Goal: Task Accomplishment & Management: Manage account settings

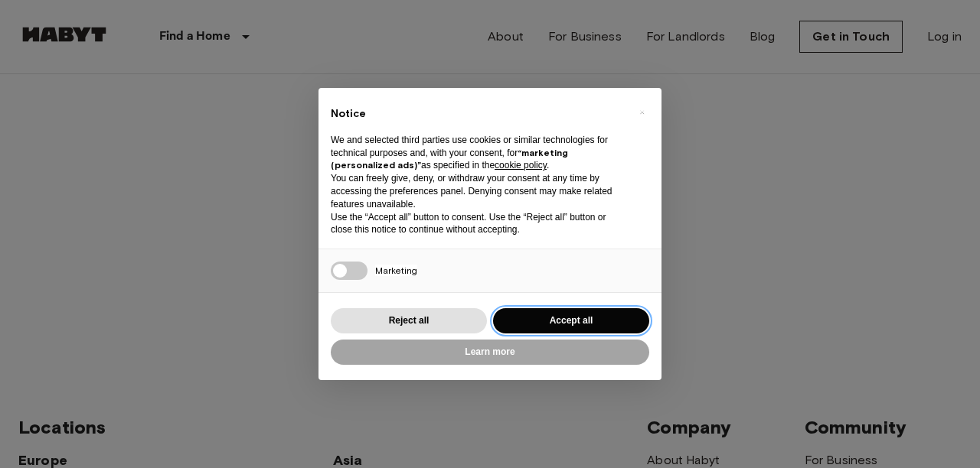
click at [521, 317] on button "Accept all" at bounding box center [571, 320] width 156 height 25
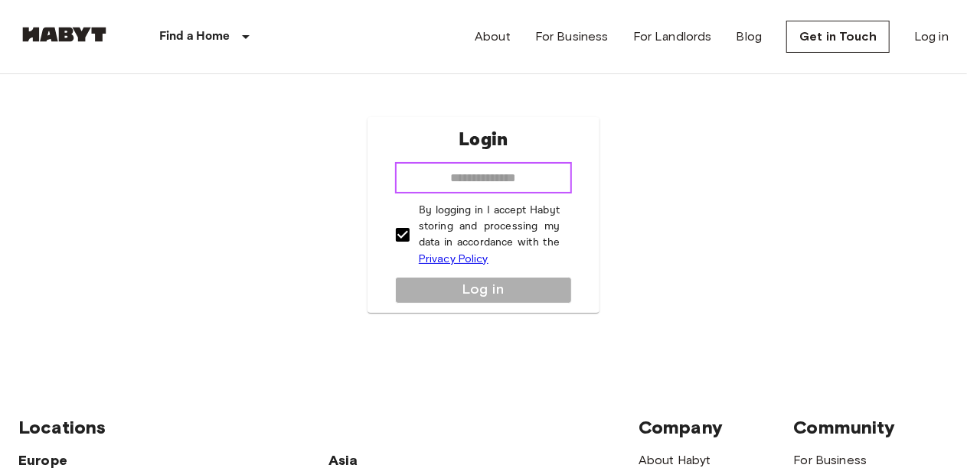
click at [514, 168] on input "email" at bounding box center [483, 178] width 177 height 31
type input "**********"
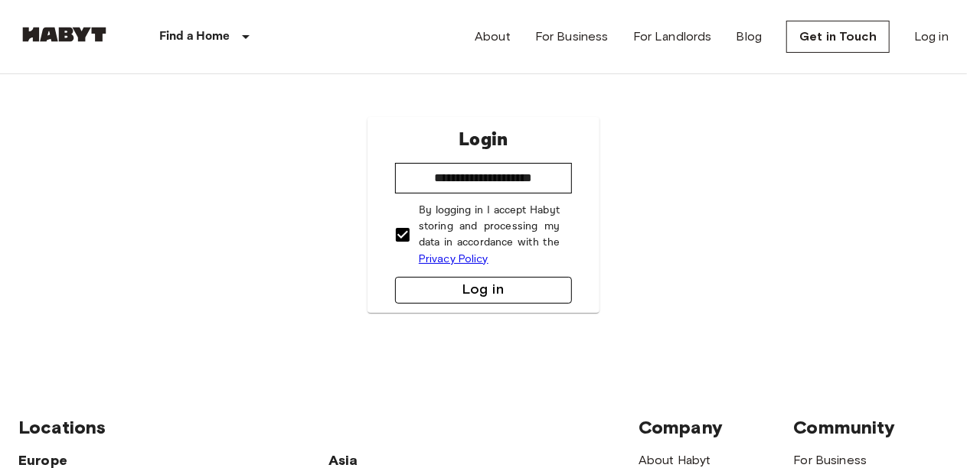
click at [514, 285] on button "Log in" at bounding box center [483, 290] width 177 height 27
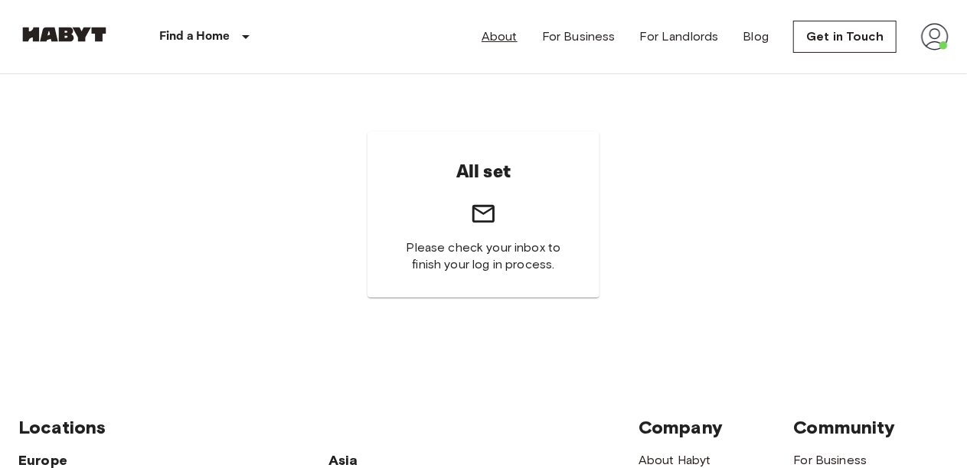
click at [488, 34] on link "About" at bounding box center [499, 37] width 36 height 18
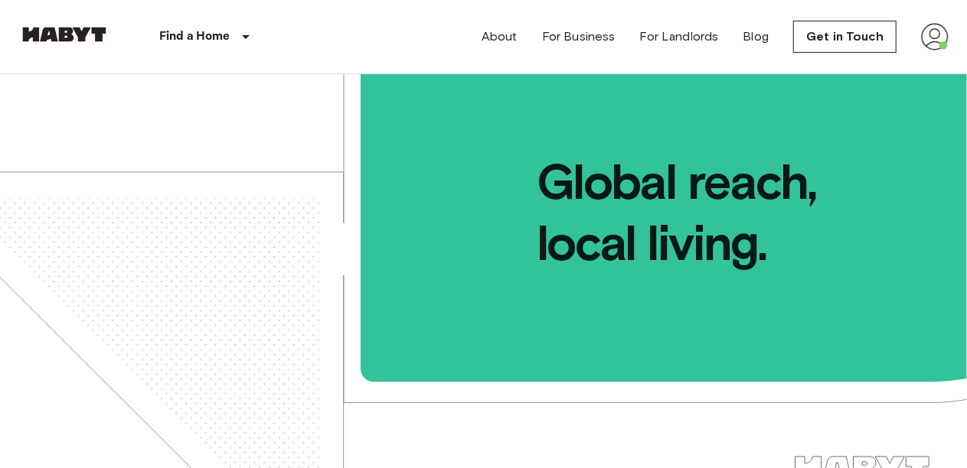
click at [945, 38] on img at bounding box center [935, 37] width 28 height 28
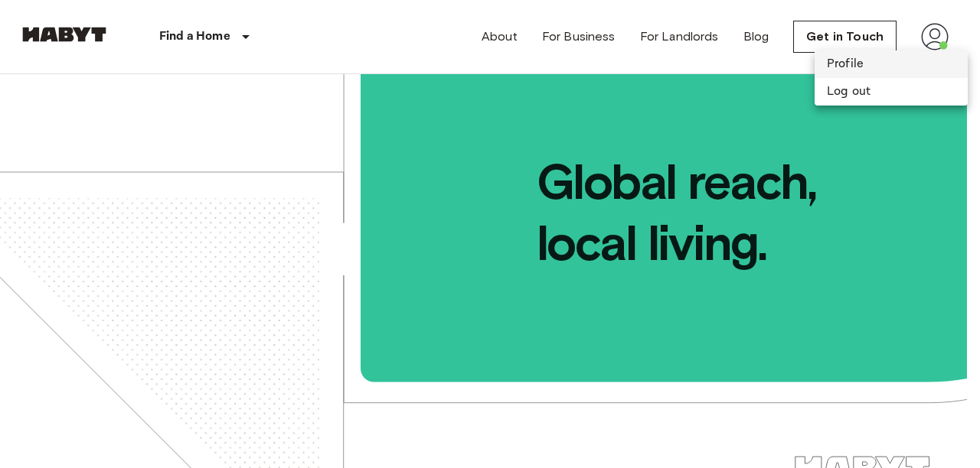
click at [908, 54] on li "Profile" at bounding box center [890, 65] width 153 height 28
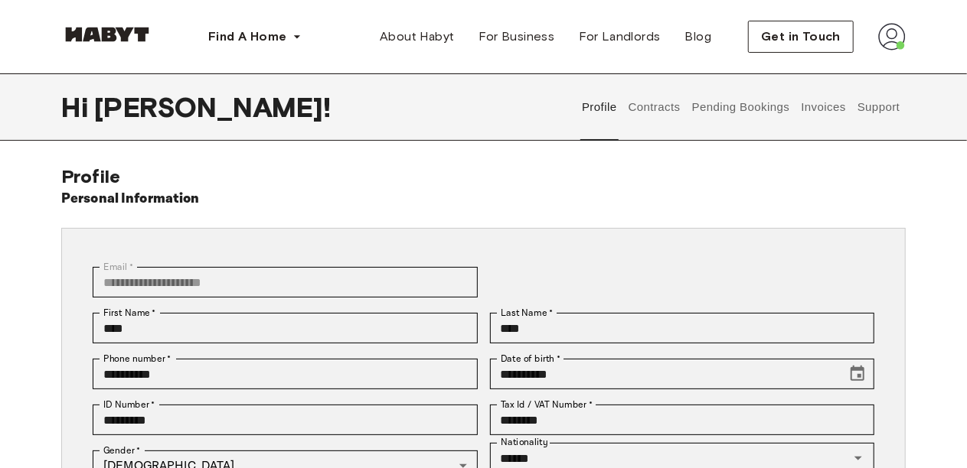
click at [674, 100] on button "Contracts" at bounding box center [654, 106] width 56 height 67
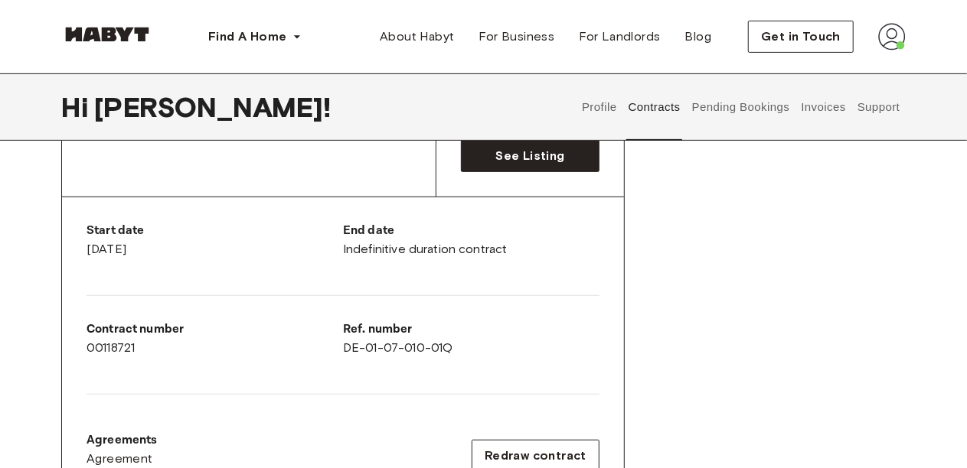
scroll to position [245, 0]
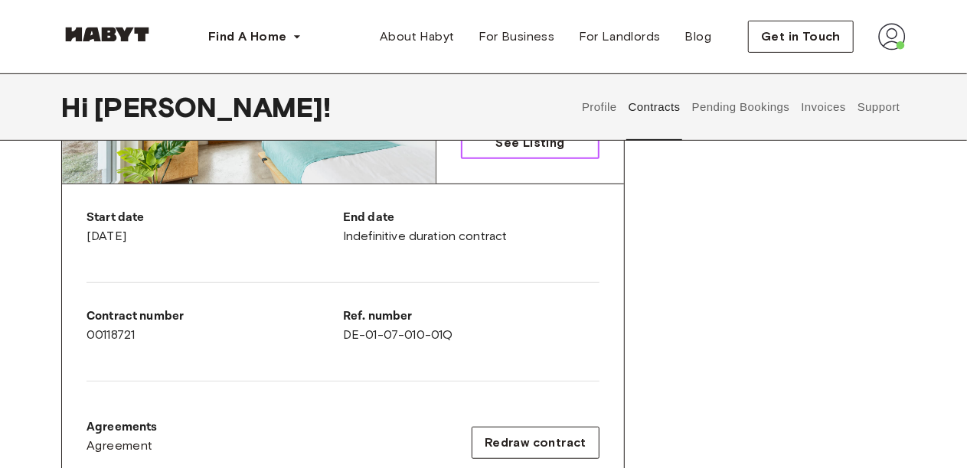
click at [493, 152] on link "See Listing" at bounding box center [530, 143] width 139 height 32
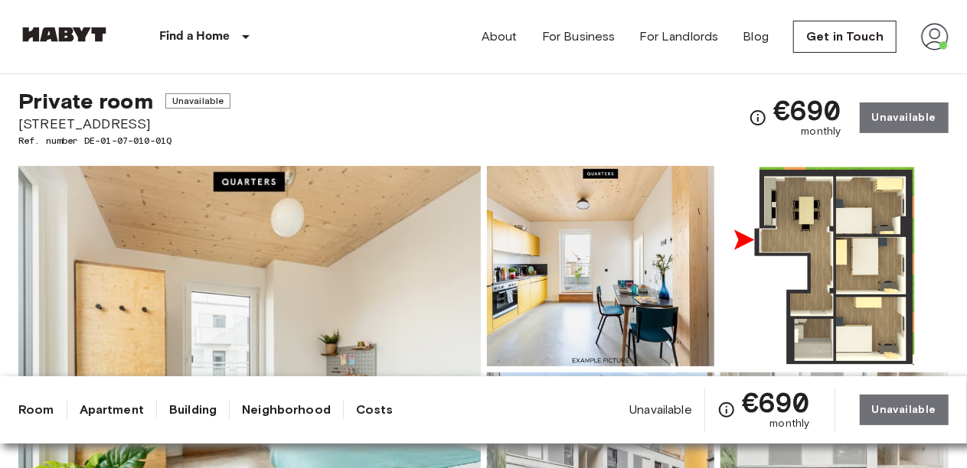
click at [690, 277] on img at bounding box center [601, 266] width 228 height 201
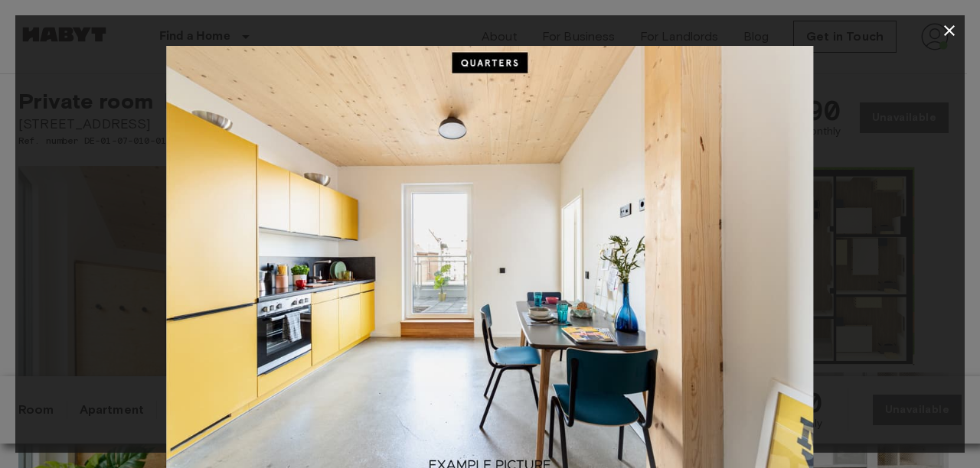
click at [943, 30] on icon "button" at bounding box center [949, 30] width 18 height 18
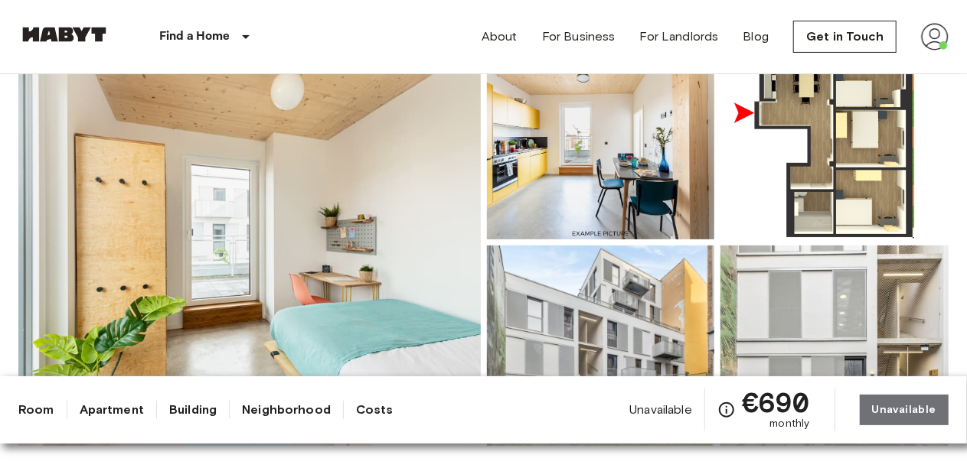
scroll to position [152, 0]
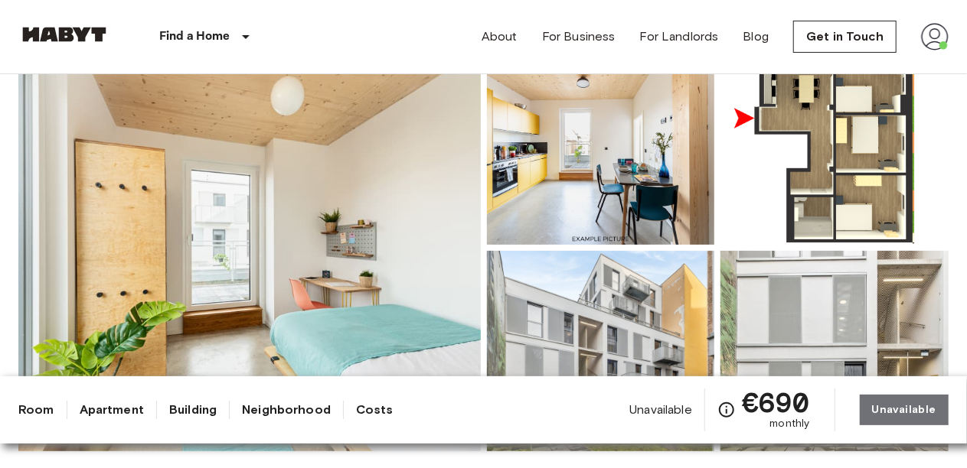
click at [798, 163] on img at bounding box center [834, 144] width 228 height 201
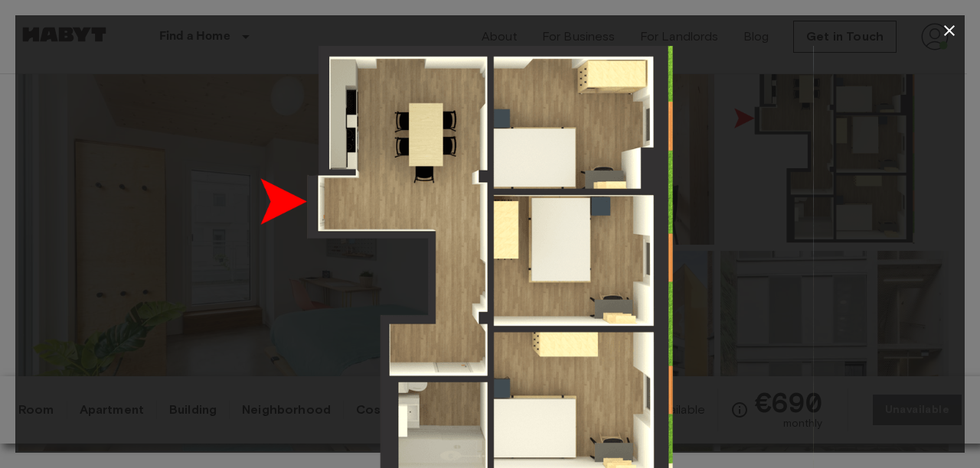
drag, startPoint x: 798, startPoint y: 163, endPoint x: 713, endPoint y: 171, distance: 84.6
click at [713, 171] on img at bounding box center [490, 262] width 648 height 432
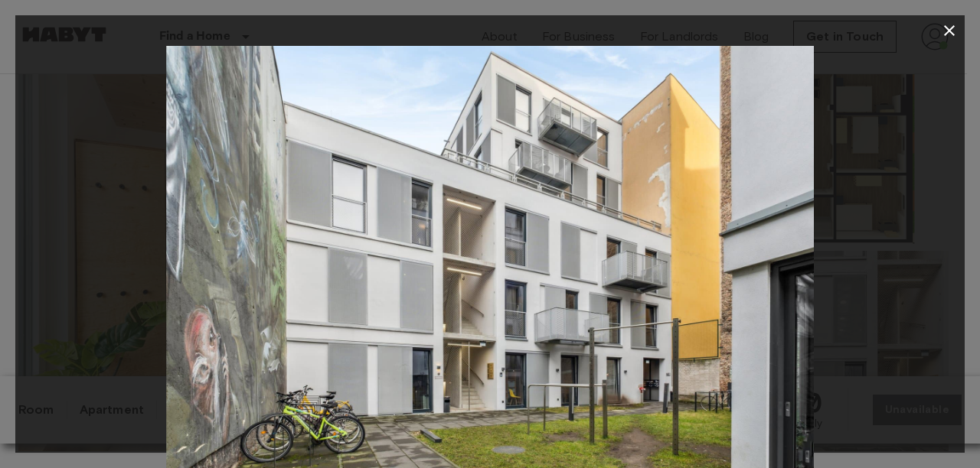
drag, startPoint x: 698, startPoint y: 325, endPoint x: 649, endPoint y: 328, distance: 49.0
click at [649, 328] on img at bounding box center [490, 262] width 648 height 432
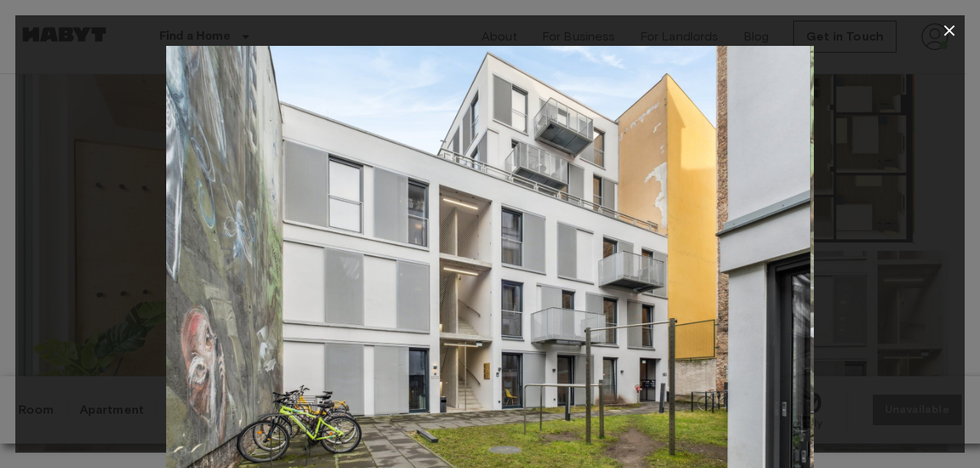
drag, startPoint x: 667, startPoint y: 326, endPoint x: 628, endPoint y: 331, distance: 39.3
click at [628, 331] on img at bounding box center [487, 262] width 648 height 432
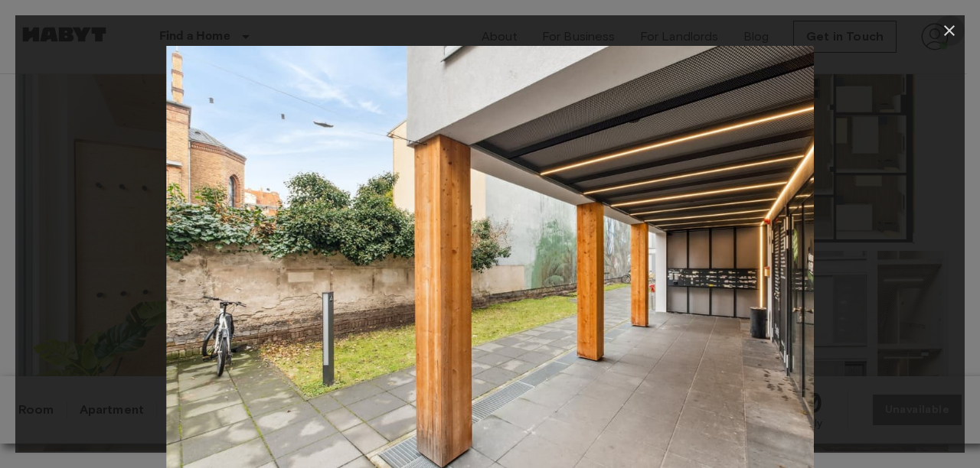
click at [957, 32] on icon "button" at bounding box center [949, 30] width 18 height 18
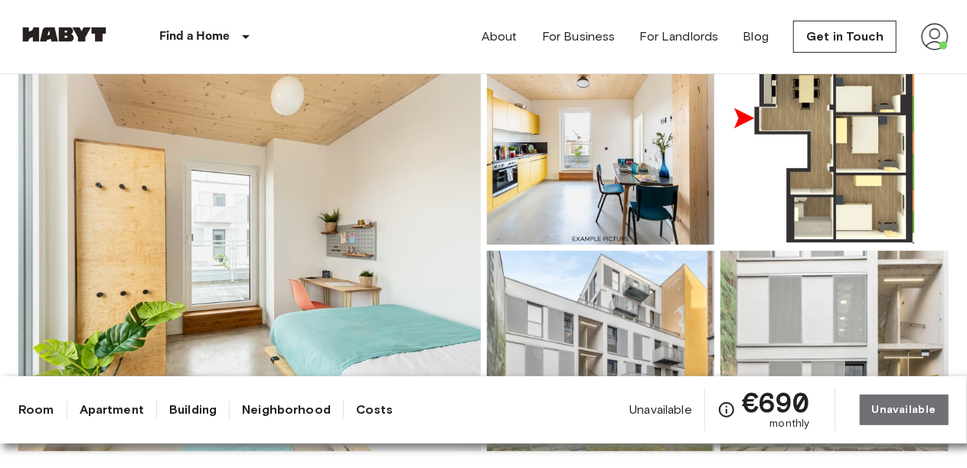
click at [358, 266] on img at bounding box center [249, 247] width 462 height 407
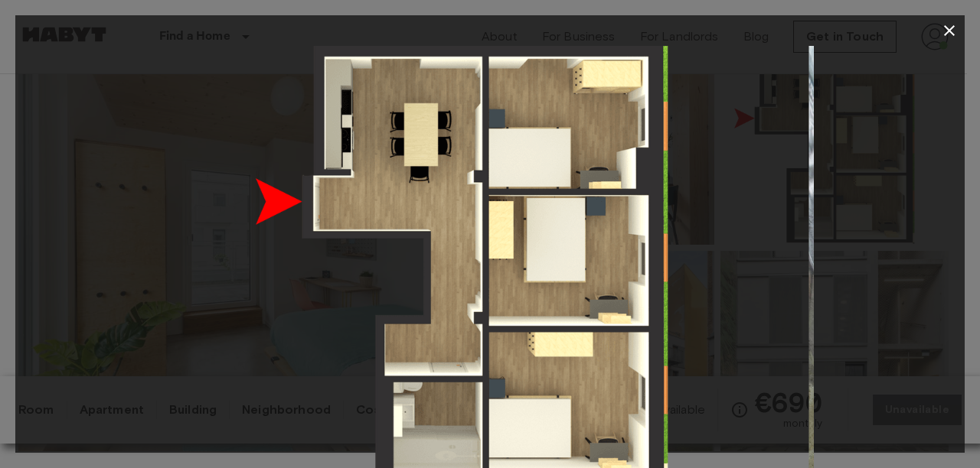
click at [946, 55] on div at bounding box center [489, 262] width 949 height 432
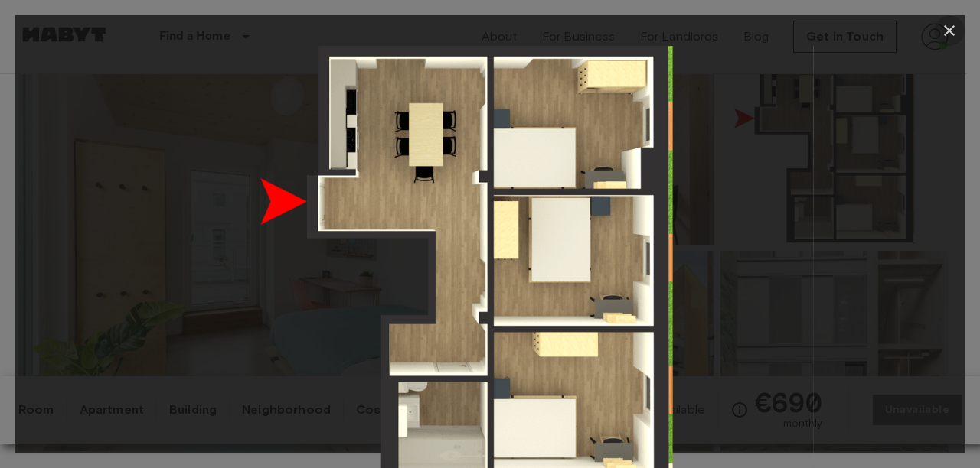
click at [949, 35] on icon "button" at bounding box center [949, 30] width 18 height 18
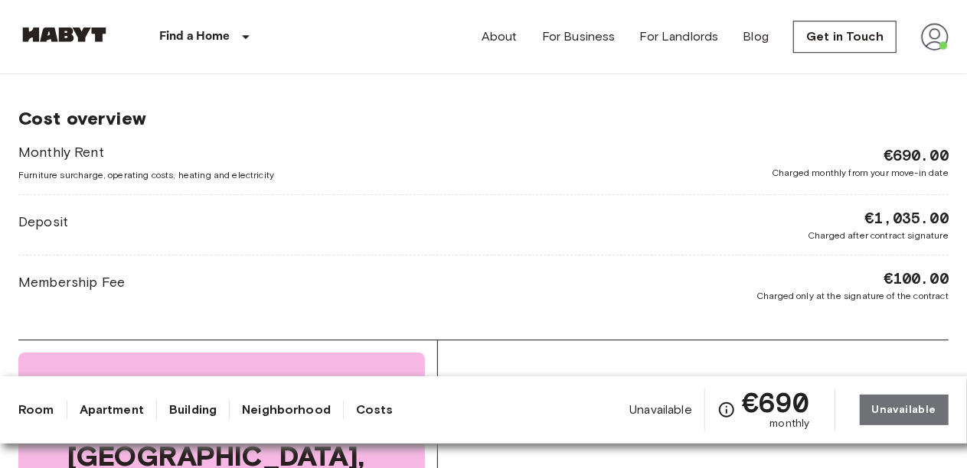
scroll to position [2211, 0]
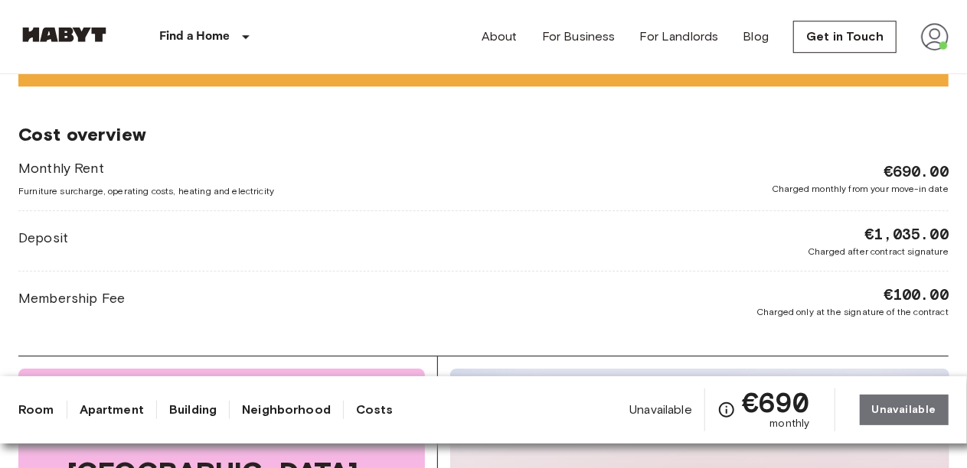
click at [945, 28] on img at bounding box center [935, 37] width 28 height 28
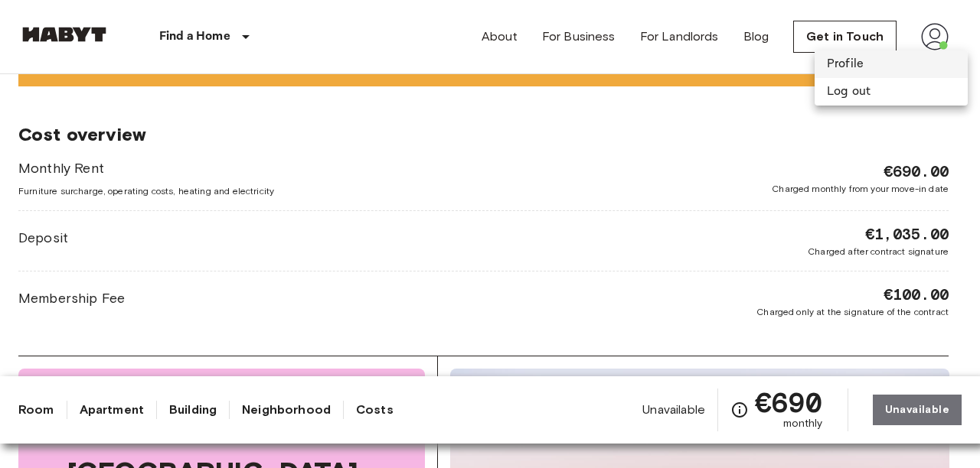
click at [873, 57] on li "Profile" at bounding box center [890, 65] width 153 height 28
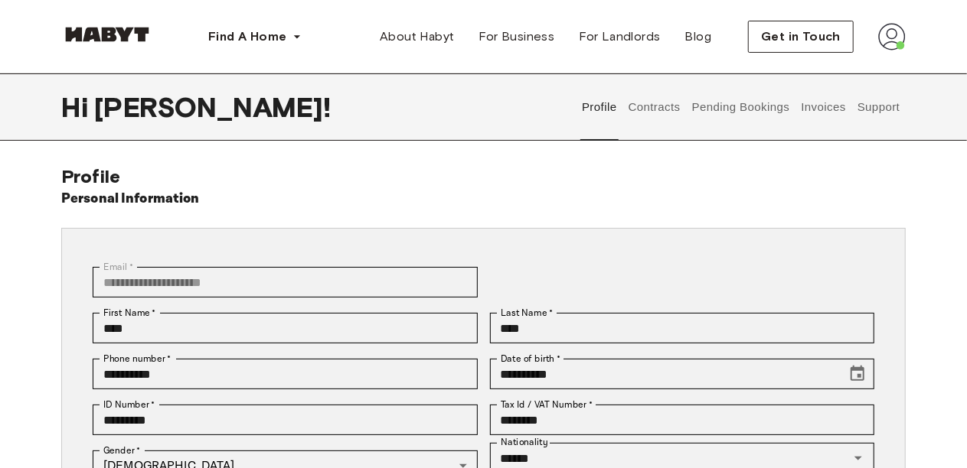
click at [649, 109] on button "Contracts" at bounding box center [654, 106] width 56 height 67
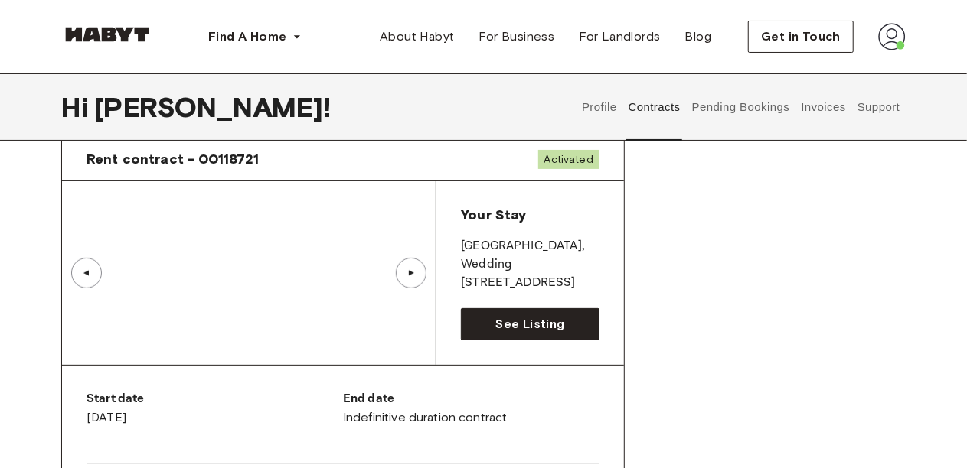
scroll to position [61, 0]
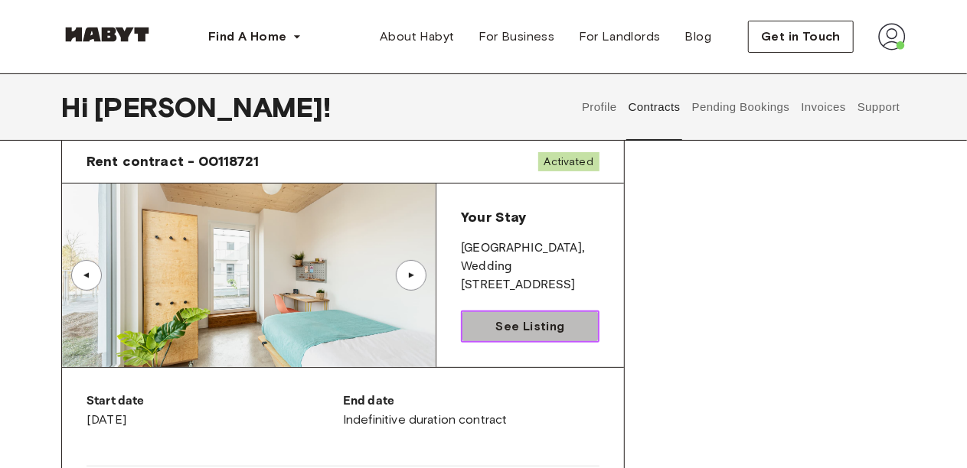
click at [540, 318] on span "See Listing" at bounding box center [529, 327] width 69 height 18
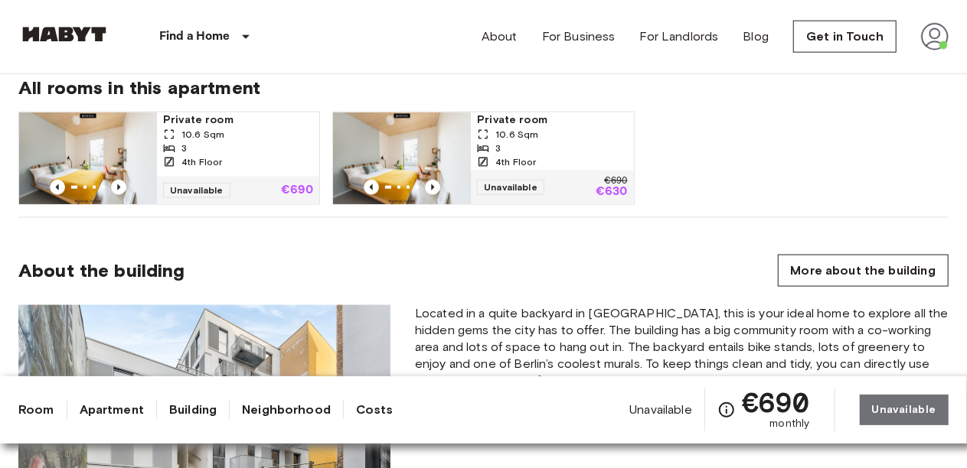
scroll to position [1010, 0]
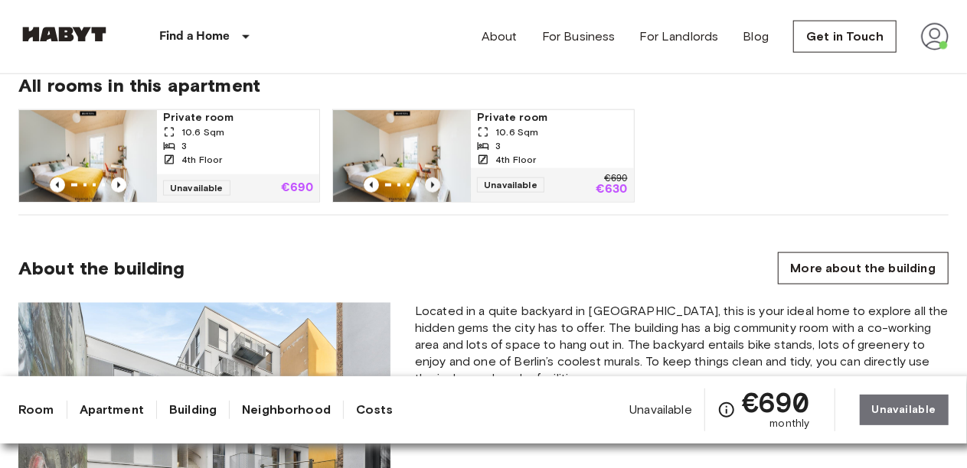
click at [433, 188] on icon "Previous image" at bounding box center [433, 185] width 3 height 6
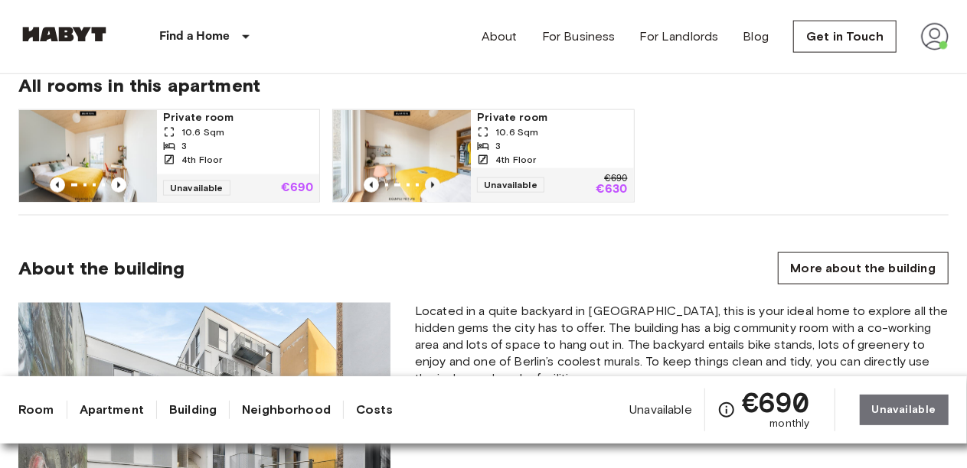
click at [433, 188] on icon "Previous image" at bounding box center [433, 185] width 3 height 6
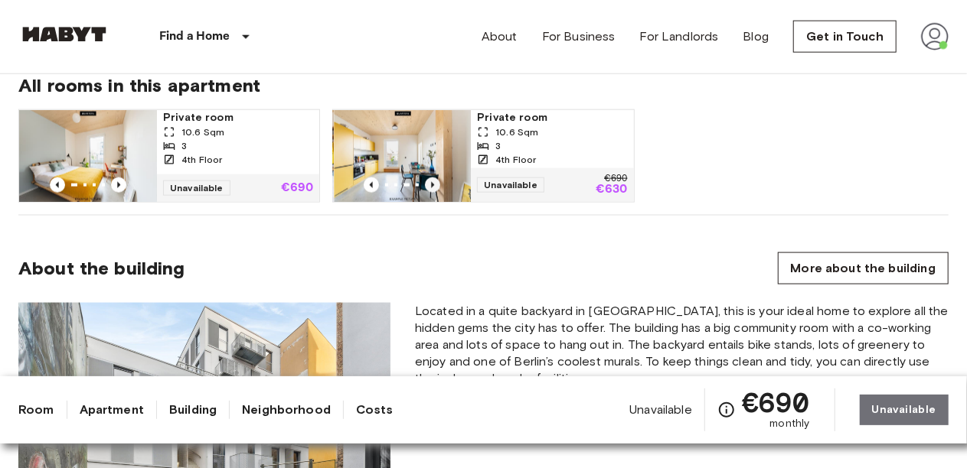
click at [433, 188] on icon "Previous image" at bounding box center [433, 185] width 3 height 6
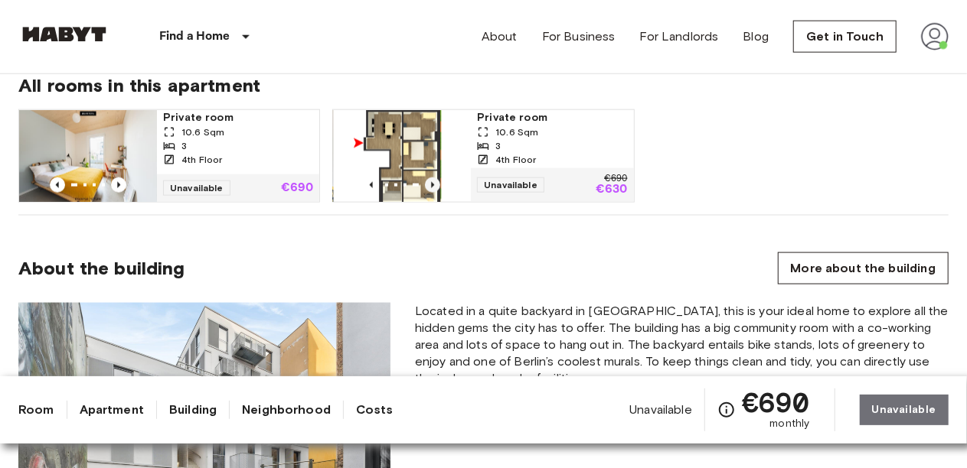
click at [433, 188] on icon "Previous image" at bounding box center [433, 185] width 3 height 6
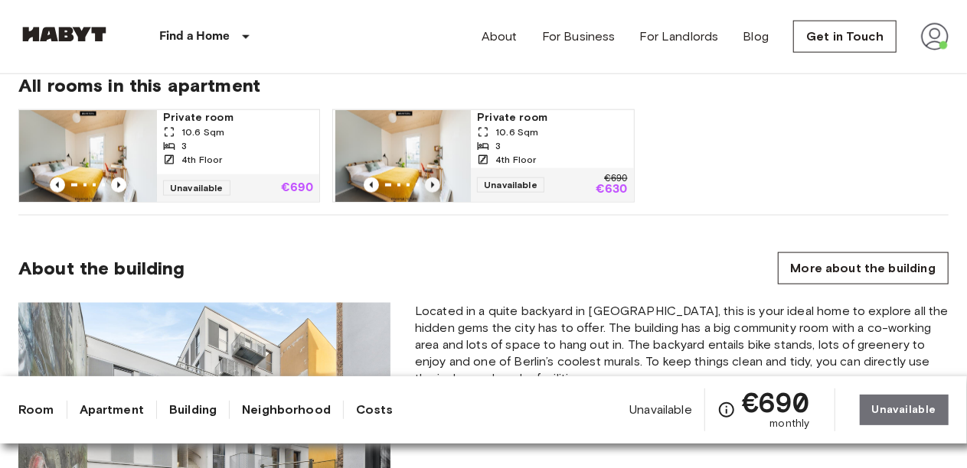
click at [433, 188] on icon "Previous image" at bounding box center [433, 185] width 3 height 6
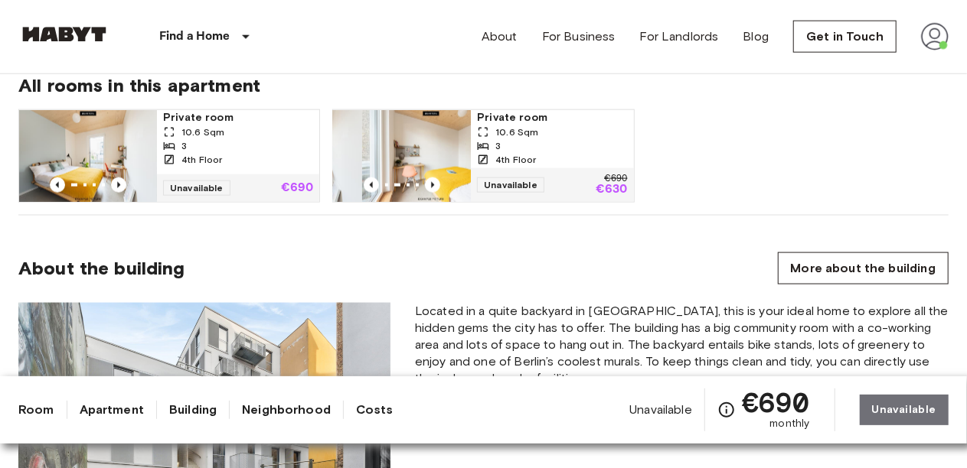
drag, startPoint x: 430, startPoint y: 196, endPoint x: 460, endPoint y: 240, distance: 53.5
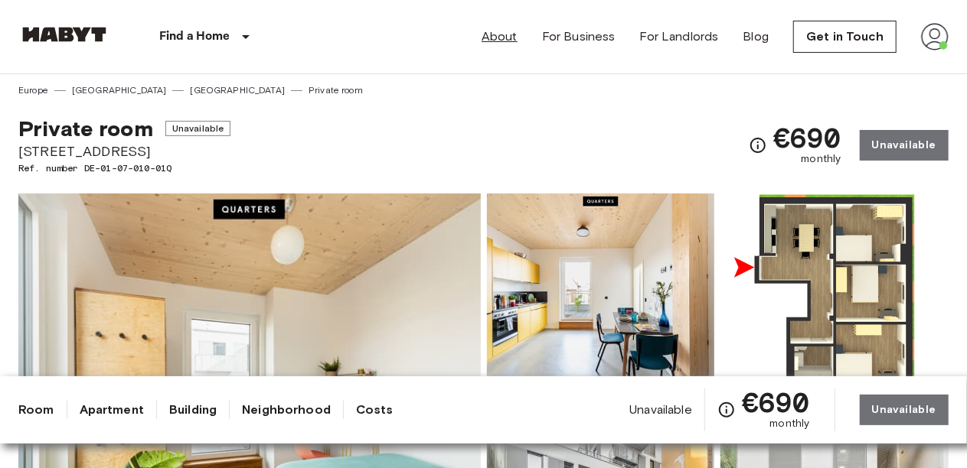
scroll to position [0, 0]
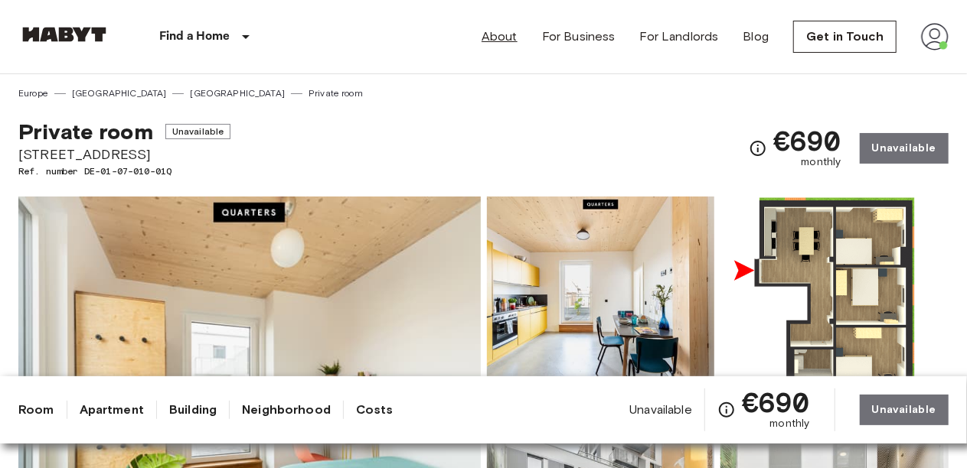
click at [503, 31] on link "About" at bounding box center [499, 37] width 36 height 18
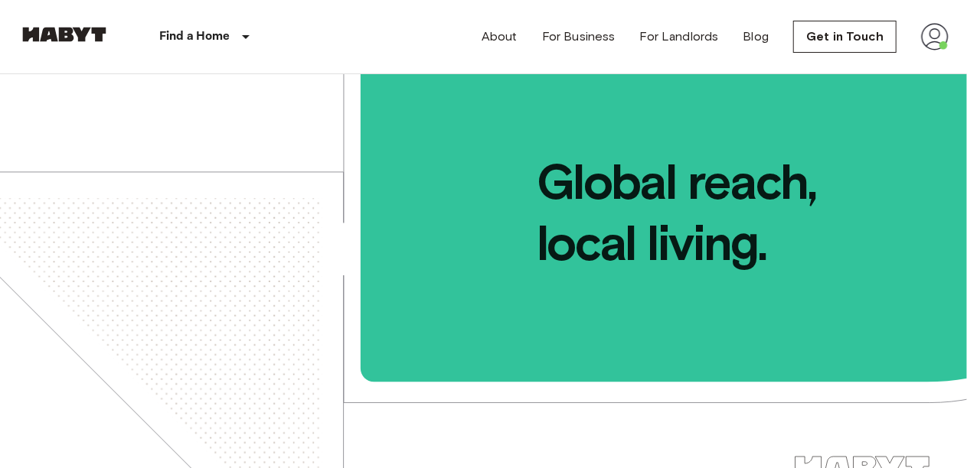
click at [510, 47] on div "About For Business For Landlords Blog Get in Touch" at bounding box center [714, 36] width 467 height 73
click at [508, 41] on link "About" at bounding box center [499, 37] width 36 height 18
click at [487, 32] on link "About" at bounding box center [499, 37] width 36 height 18
click at [501, 38] on link "About" at bounding box center [499, 37] width 36 height 18
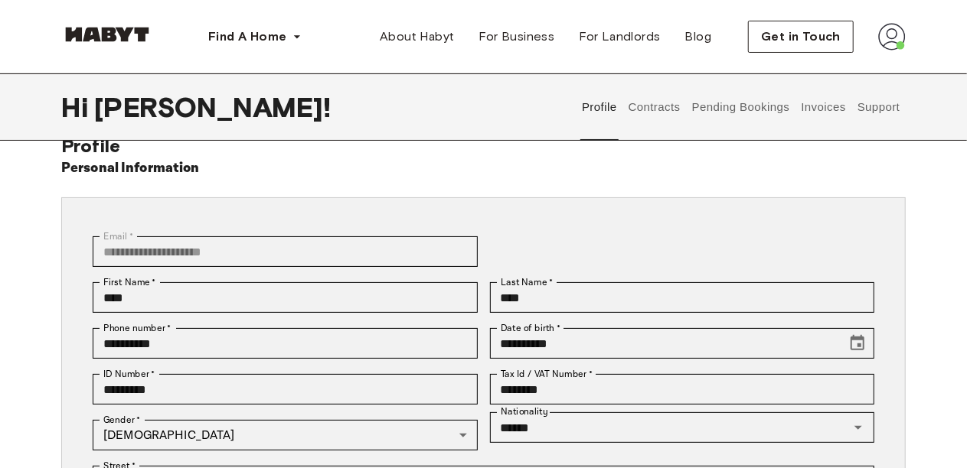
click at [805, 107] on button "Invoices" at bounding box center [823, 106] width 48 height 67
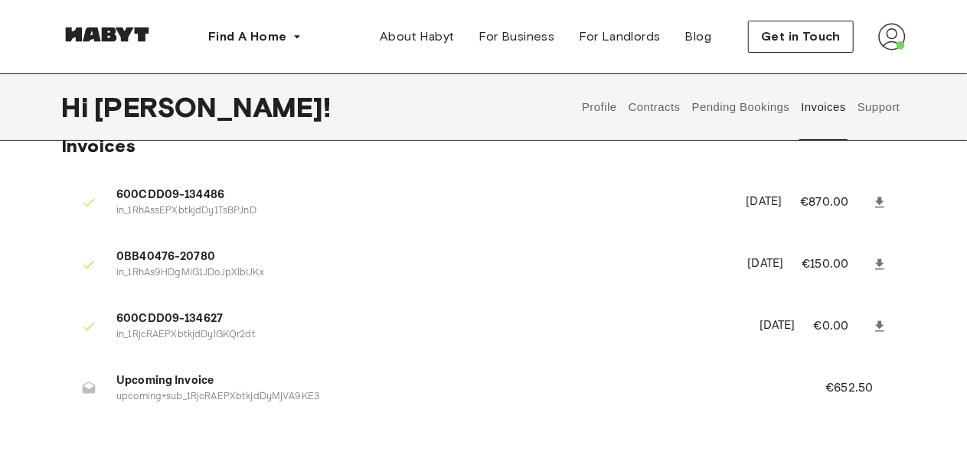
click at [712, 110] on button "Pending Bookings" at bounding box center [741, 106] width 102 height 67
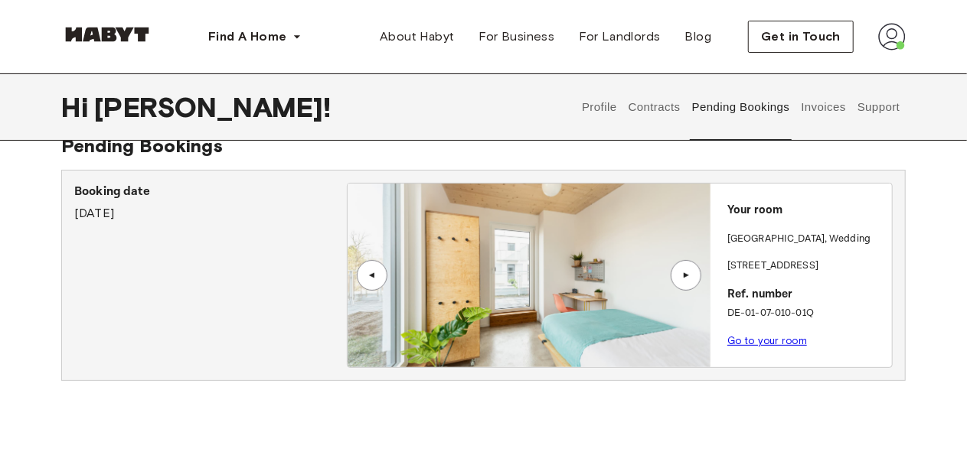
click at [832, 116] on button "Invoices" at bounding box center [823, 106] width 48 height 67
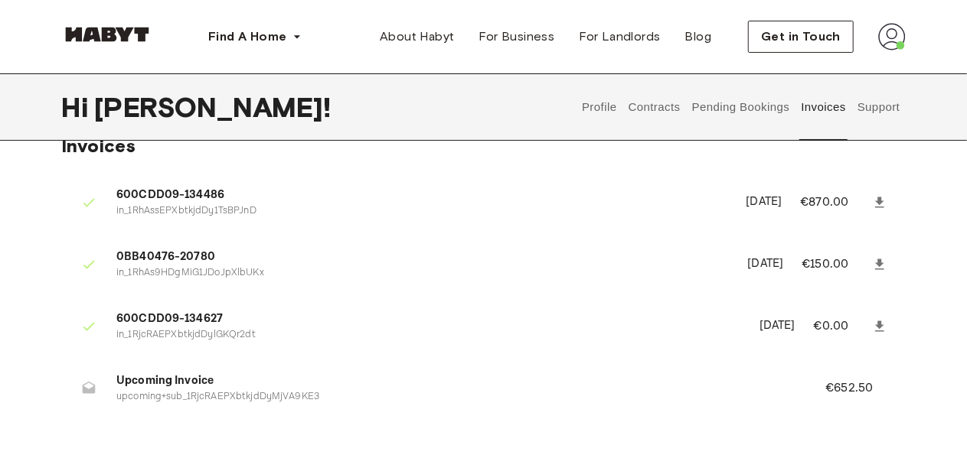
click at [648, 103] on button "Contracts" at bounding box center [654, 106] width 56 height 67
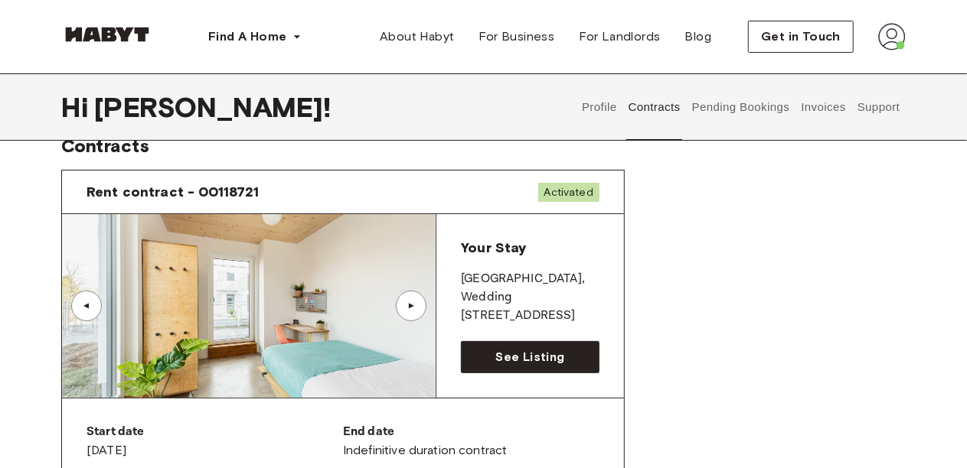
click at [809, 104] on button "Invoices" at bounding box center [823, 106] width 48 height 67
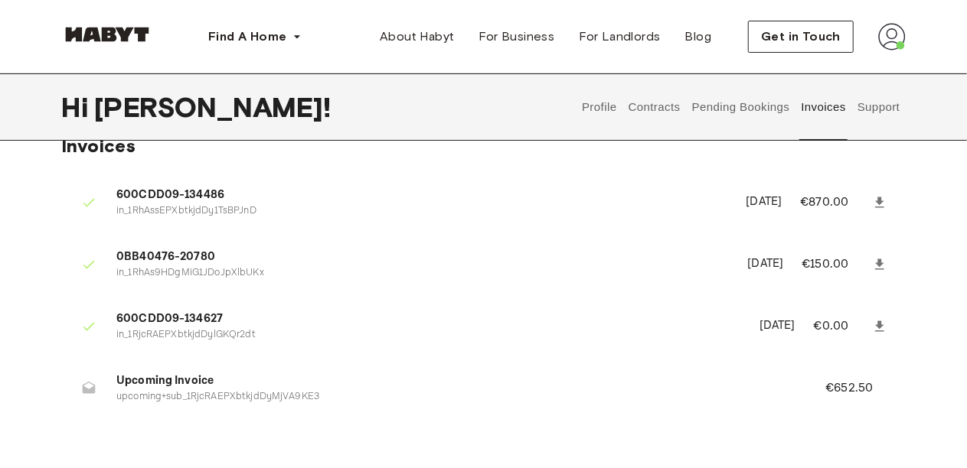
click at [678, 119] on button "Contracts" at bounding box center [654, 106] width 56 height 67
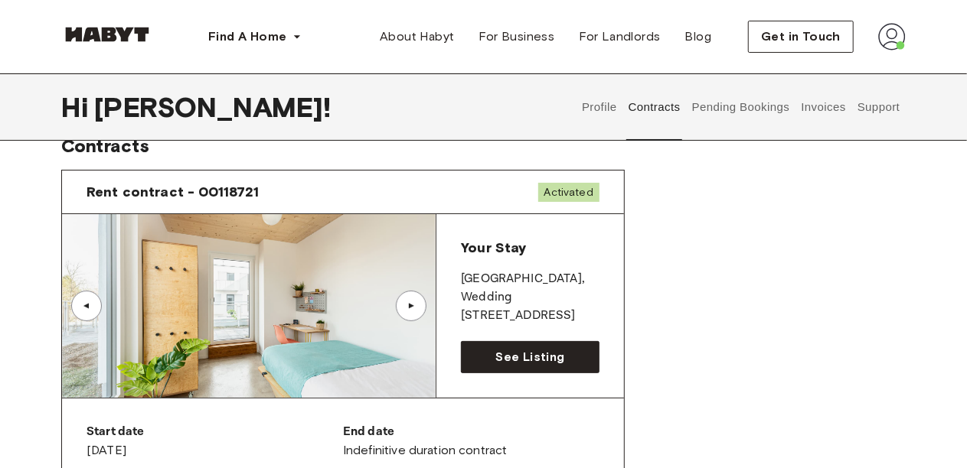
click at [407, 311] on div "▲" at bounding box center [411, 306] width 31 height 31
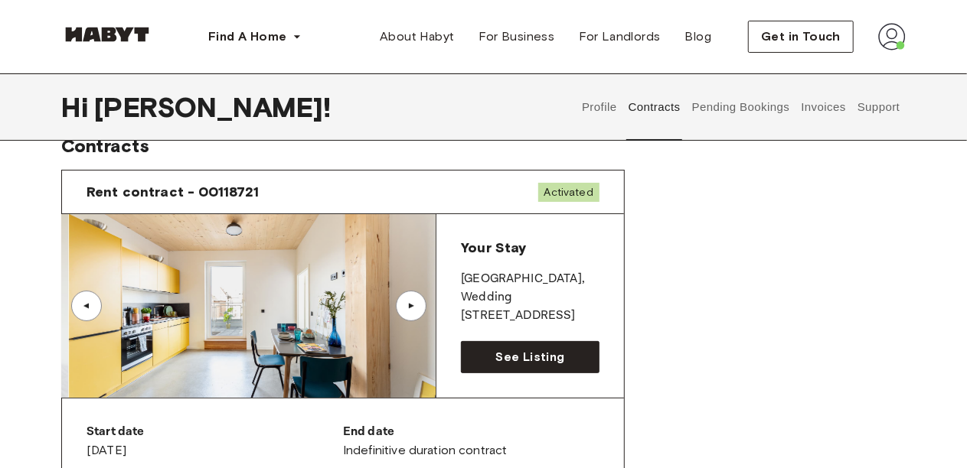
click at [407, 311] on div "▲" at bounding box center [411, 306] width 31 height 31
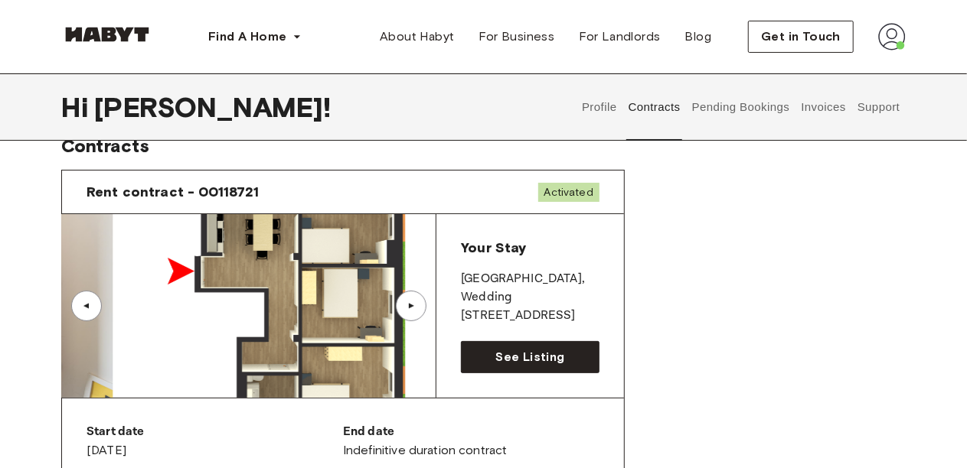
click at [407, 311] on div "▲" at bounding box center [411, 306] width 31 height 31
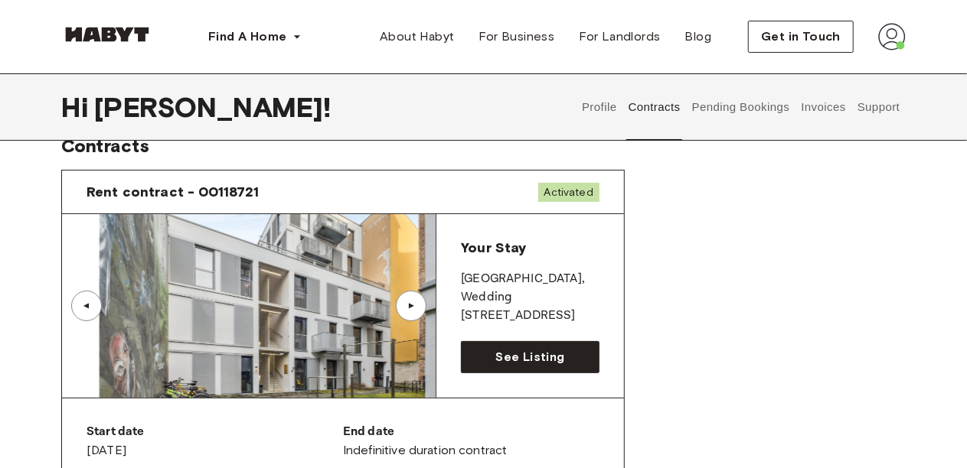
click at [407, 311] on div "▲" at bounding box center [411, 306] width 31 height 31
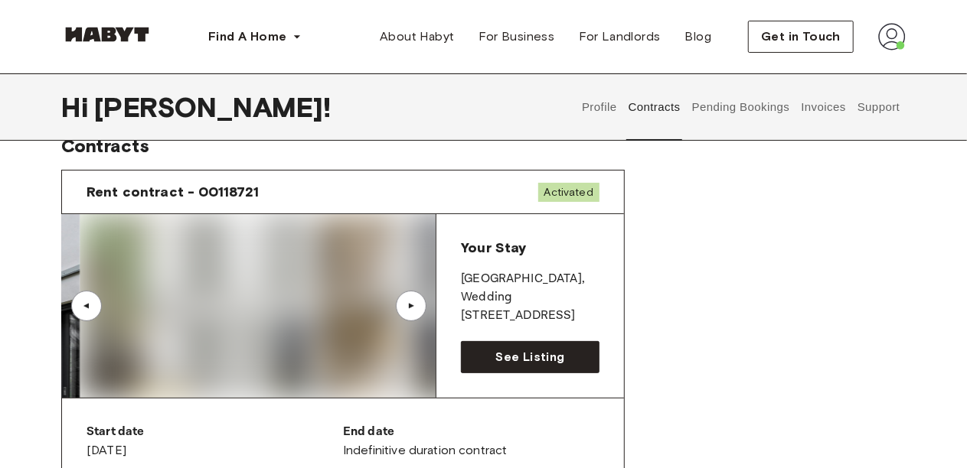
click at [407, 311] on div "▲" at bounding box center [411, 306] width 31 height 31
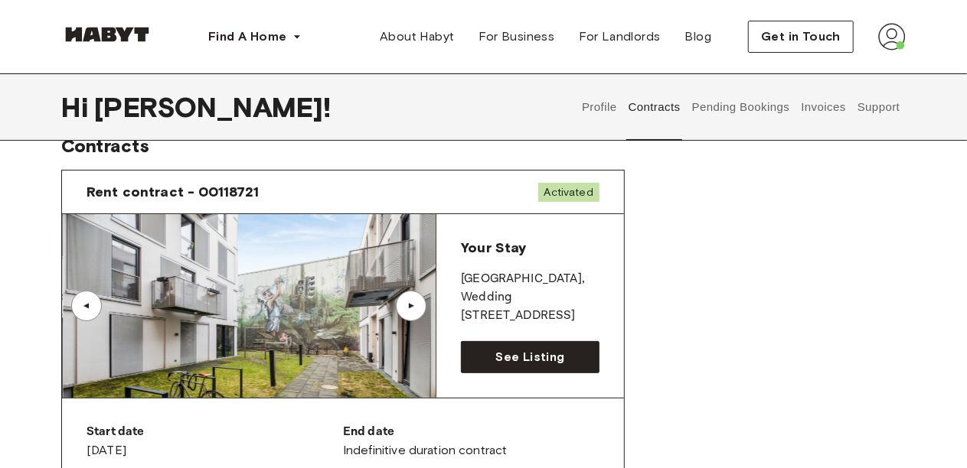
click at [808, 124] on button "Invoices" at bounding box center [823, 106] width 48 height 67
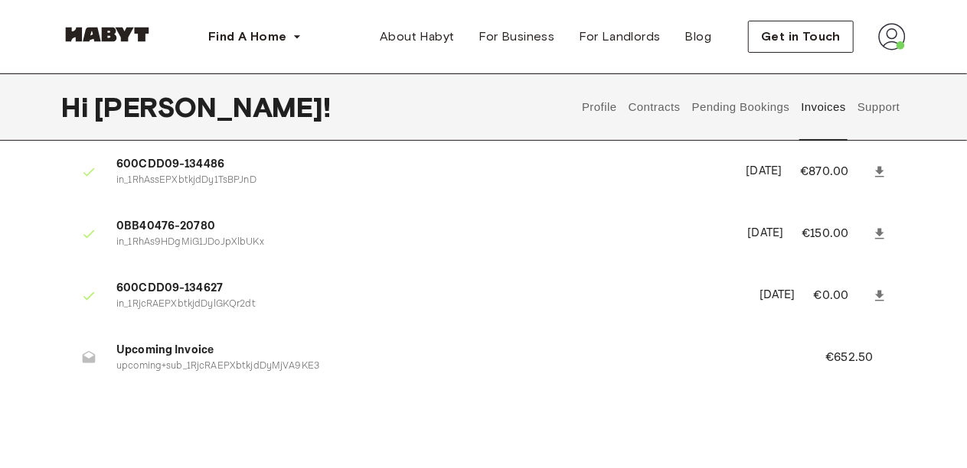
scroll to position [31, 0]
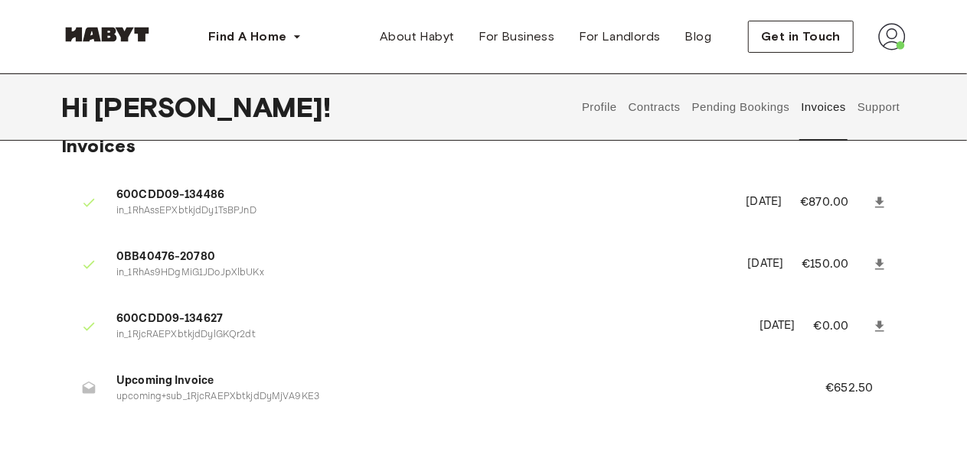
click at [90, 385] on icon at bounding box center [88, 388] width 15 height 15
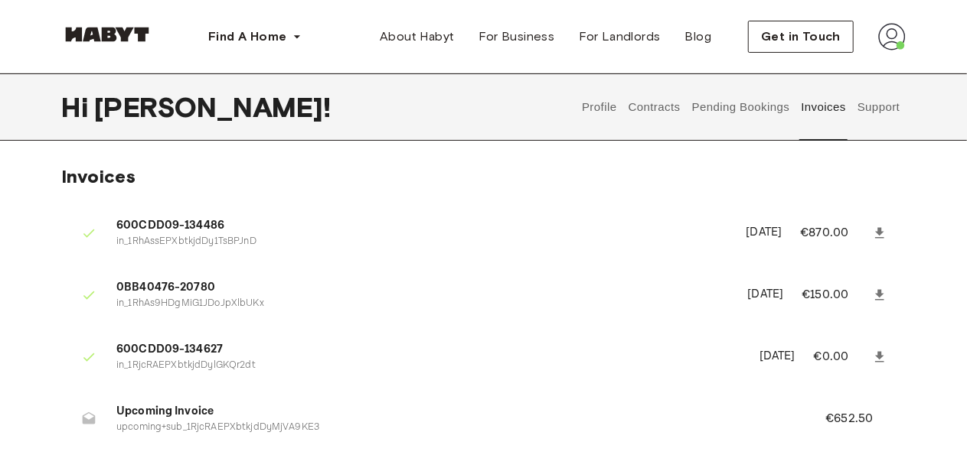
click at [736, 106] on button "Pending Bookings" at bounding box center [741, 106] width 102 height 67
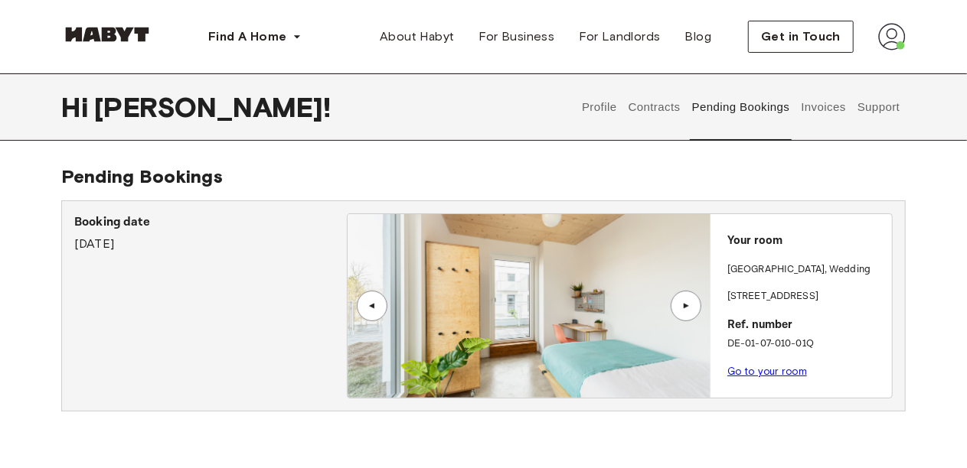
click at [684, 302] on div "▲" at bounding box center [685, 306] width 15 height 9
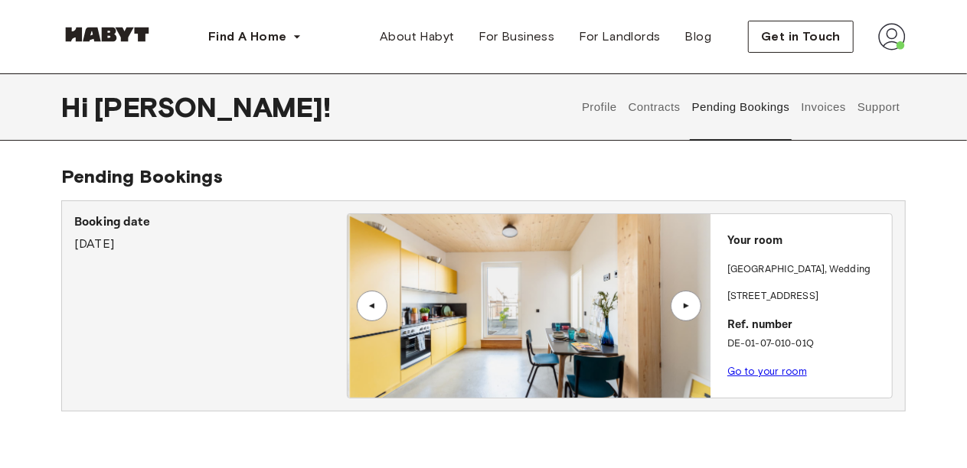
click at [684, 302] on div "▲" at bounding box center [685, 306] width 15 height 9
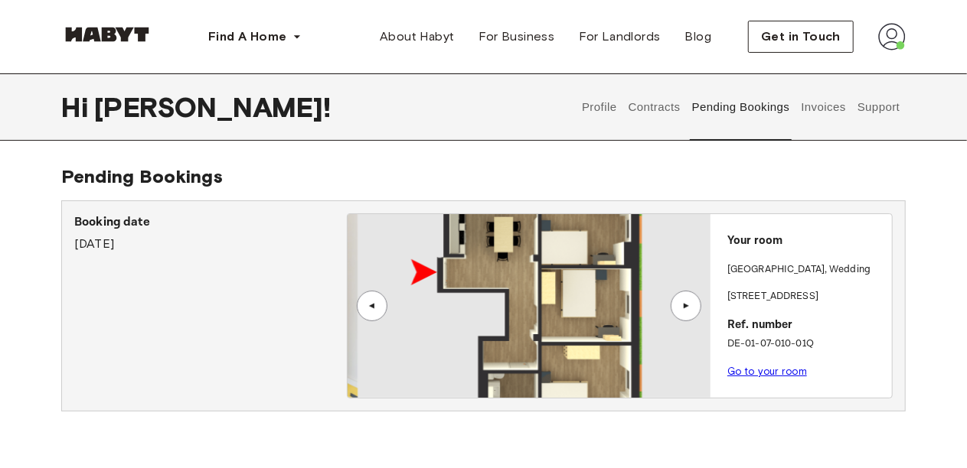
click at [684, 302] on div "▲" at bounding box center [685, 306] width 15 height 9
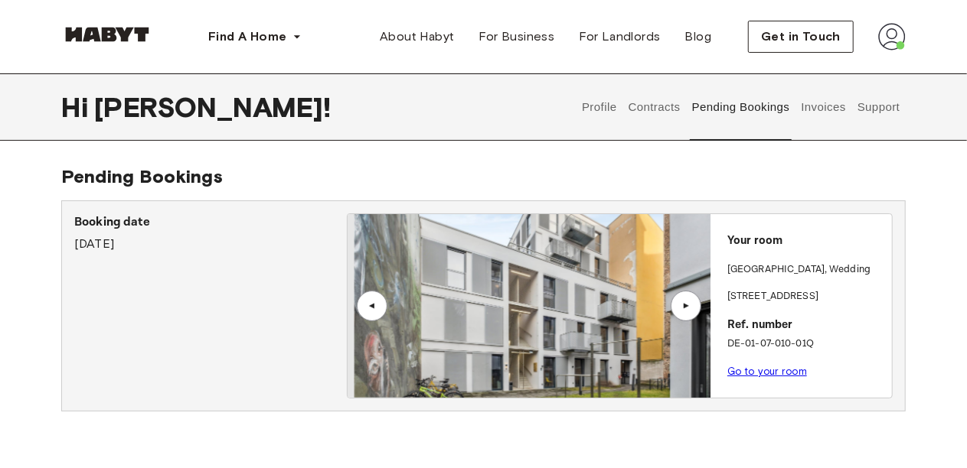
click at [684, 302] on div "▲" at bounding box center [685, 306] width 15 height 9
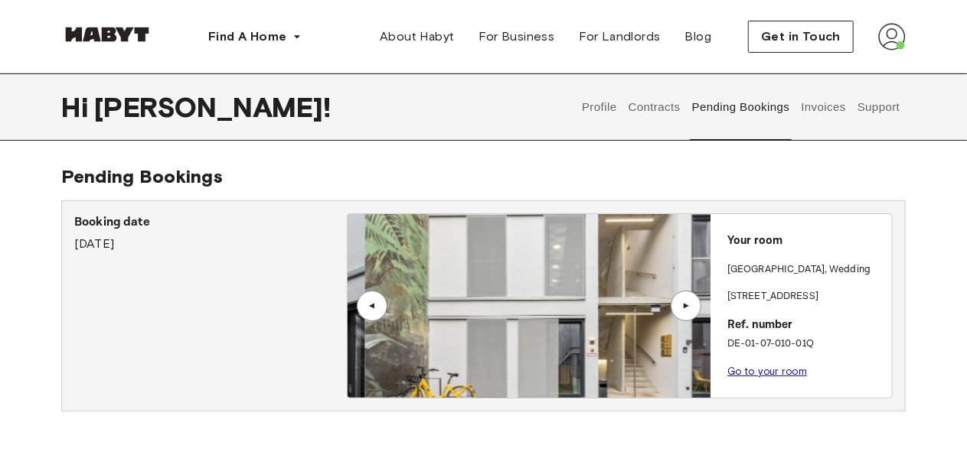
click at [684, 302] on div "▲" at bounding box center [685, 306] width 15 height 9
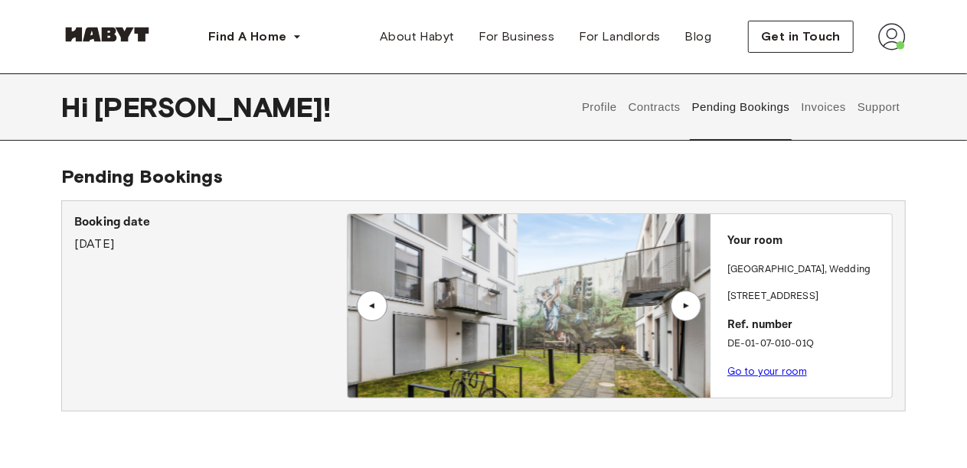
click at [635, 96] on button "Contracts" at bounding box center [654, 106] width 56 height 67
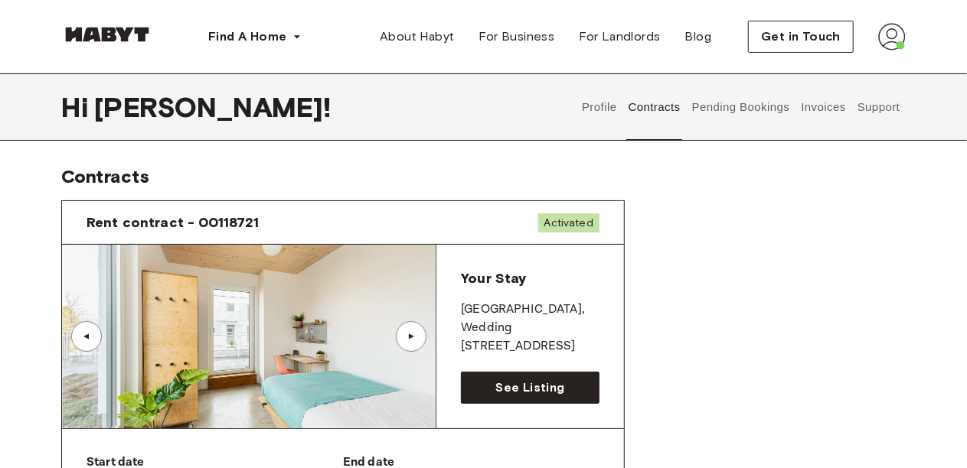
click at [805, 87] on button "Invoices" at bounding box center [823, 106] width 48 height 67
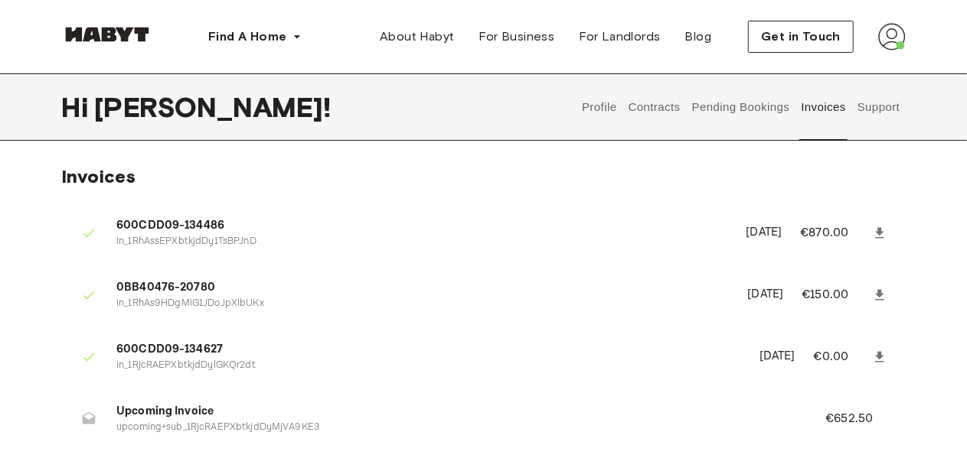
click at [769, 101] on button "Pending Bookings" at bounding box center [741, 106] width 102 height 67
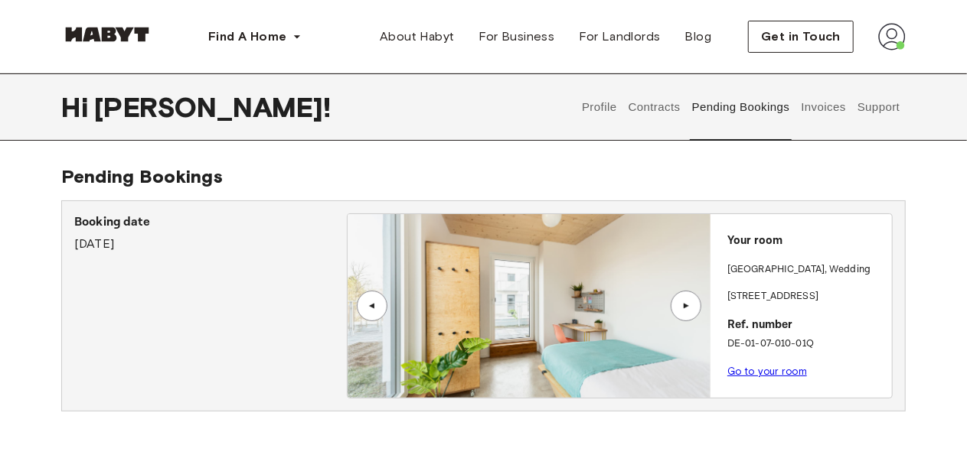
click at [805, 110] on button "Invoices" at bounding box center [823, 106] width 48 height 67
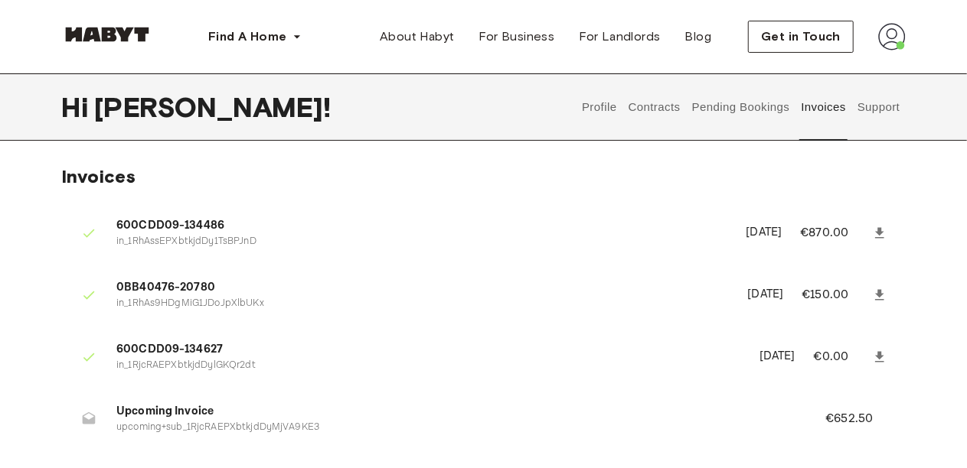
click at [661, 107] on button "Contracts" at bounding box center [654, 106] width 56 height 67
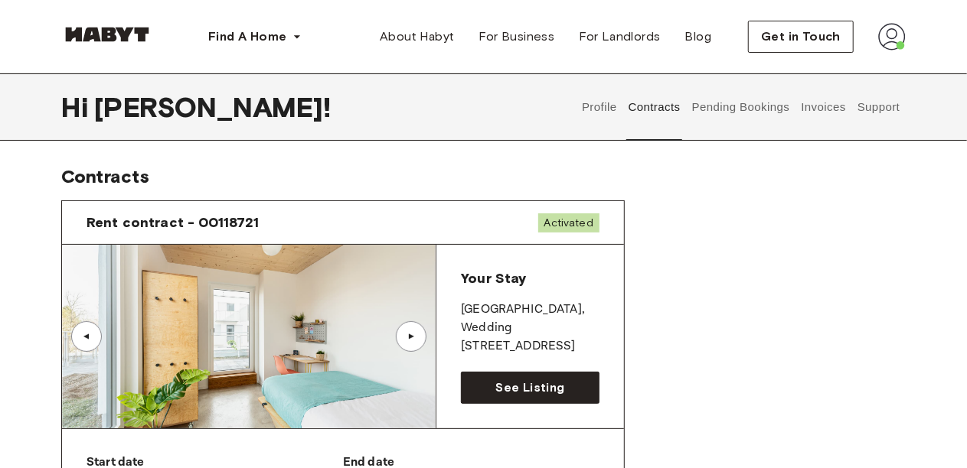
click at [791, 105] on div "Profile Contracts Pending Bookings Invoices Support" at bounding box center [740, 106] width 329 height 67
click at [832, 109] on button "Invoices" at bounding box center [823, 106] width 48 height 67
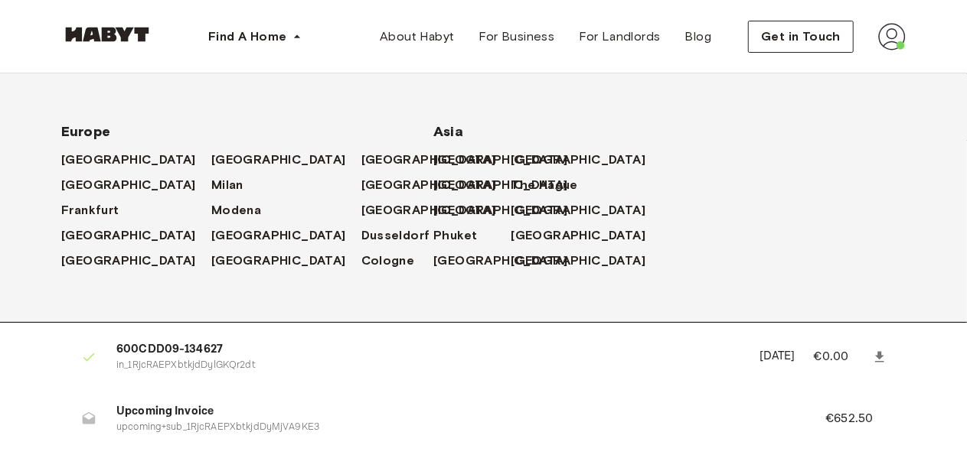
click at [461, 371] on p "in_1RjcRAEPXbtkjdDylGKQr2dt" at bounding box center [428, 366] width 625 height 15
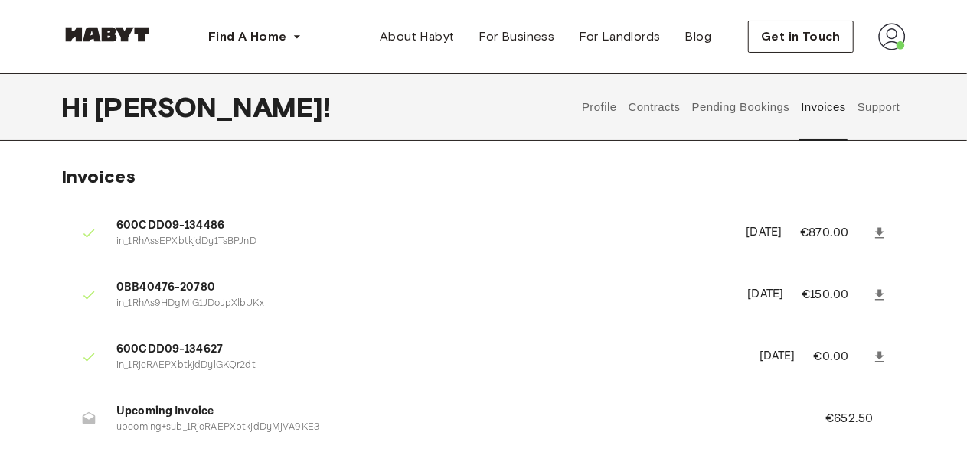
click at [836, 422] on p "€652.50" at bounding box center [859, 419] width 68 height 18
click at [710, 136] on button "Pending Bookings" at bounding box center [741, 106] width 102 height 67
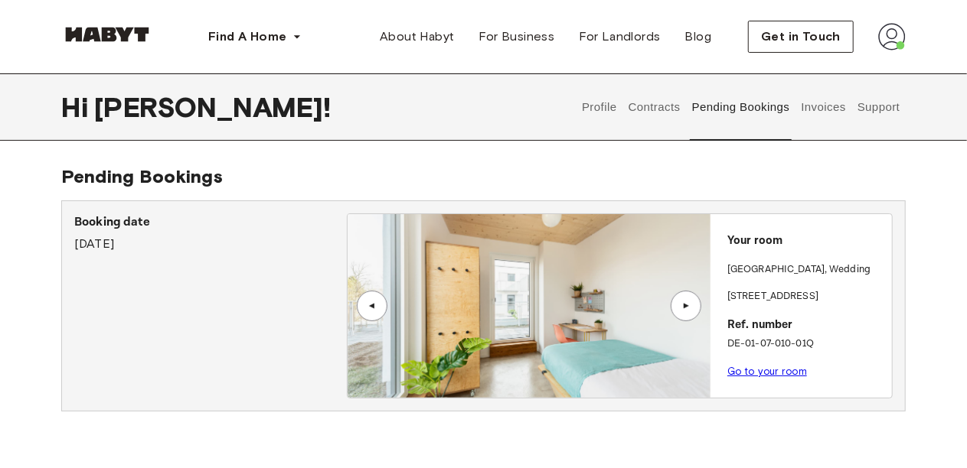
click at [715, 103] on button "Pending Bookings" at bounding box center [741, 106] width 102 height 67
click at [755, 374] on link "Go to your room" at bounding box center [767, 371] width 80 height 11
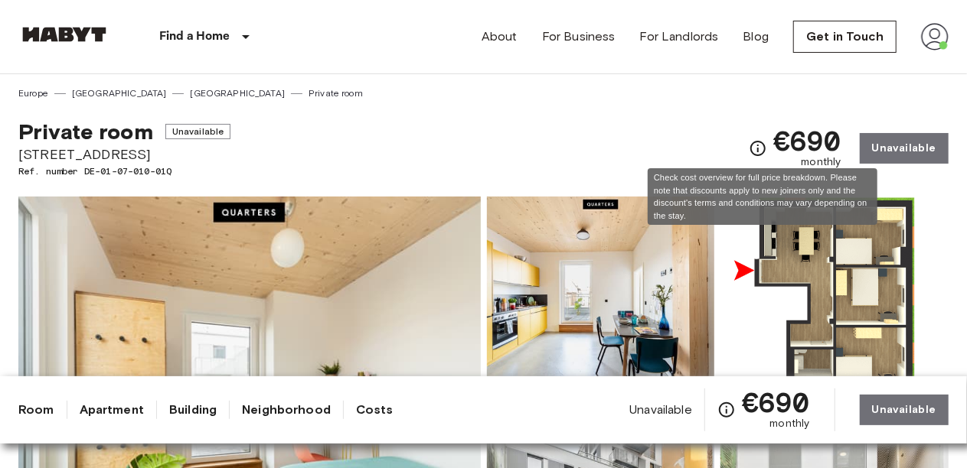
click at [754, 149] on icon "Check cost overview for full price breakdown. Please note that discounts apply …" at bounding box center [758, 148] width 18 height 18
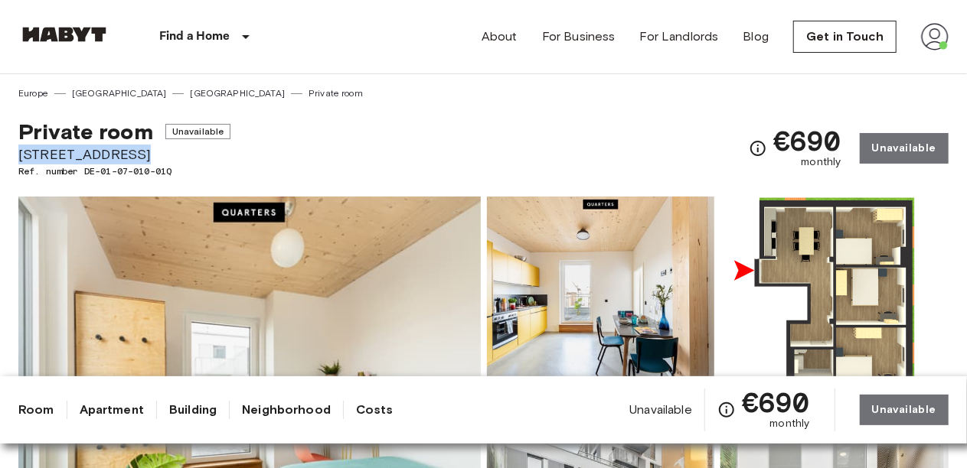
drag, startPoint x: 21, startPoint y: 155, endPoint x: 133, endPoint y: 156, distance: 111.8
click at [133, 156] on span "[STREET_ADDRESS]" at bounding box center [124, 155] width 212 height 20
copy span "[STREET_ADDRESS]"
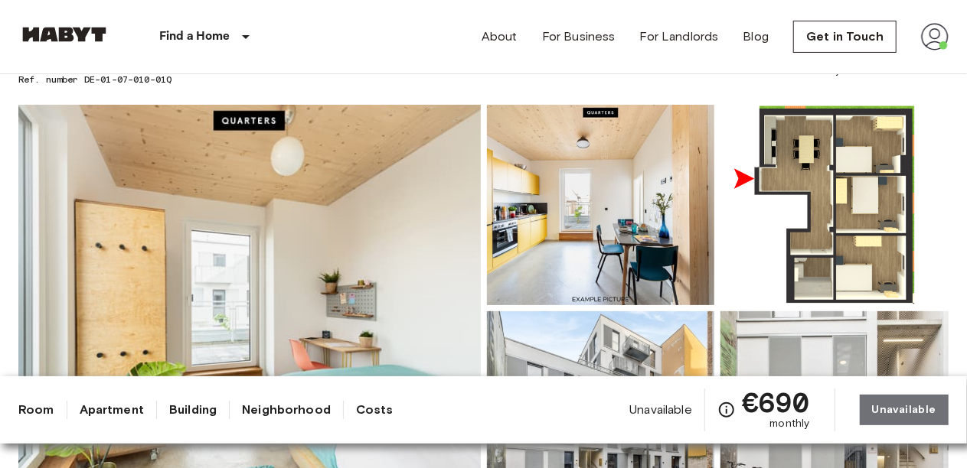
scroll to position [122, 0]
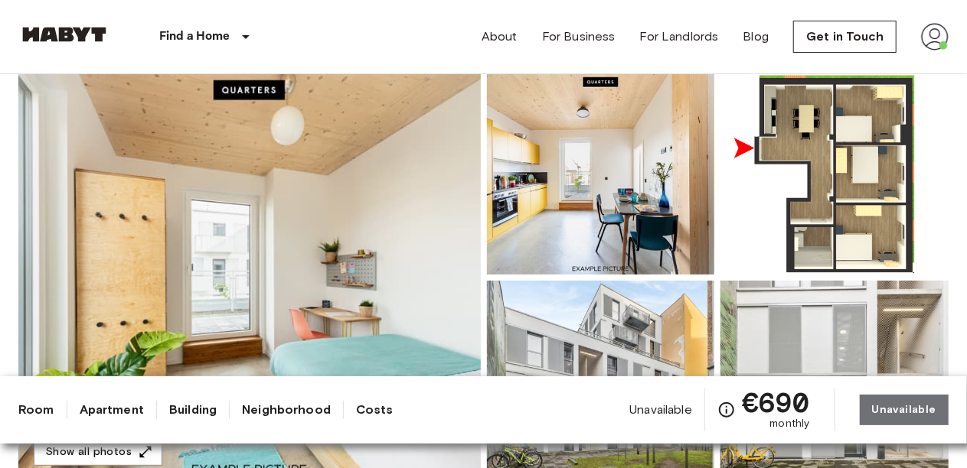
click at [370, 416] on link "Costs" at bounding box center [375, 410] width 38 height 18
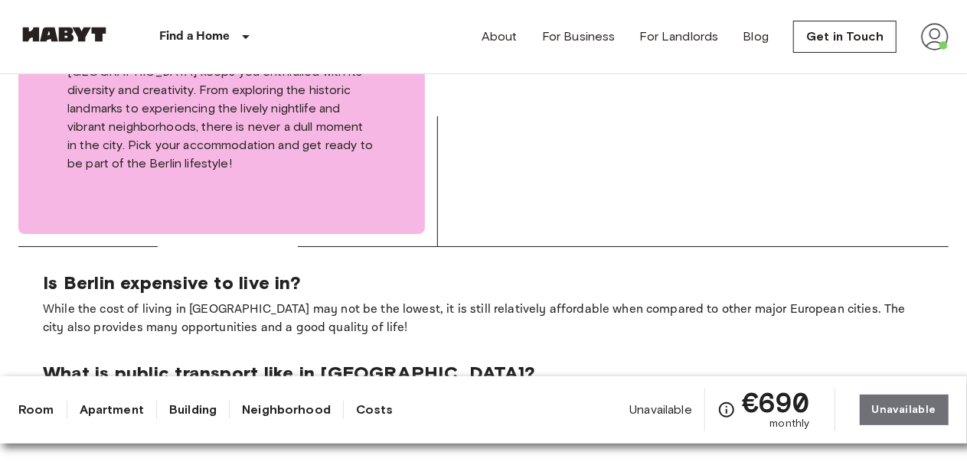
scroll to position [2756, 0]
